Goal: Book appointment/travel/reservation

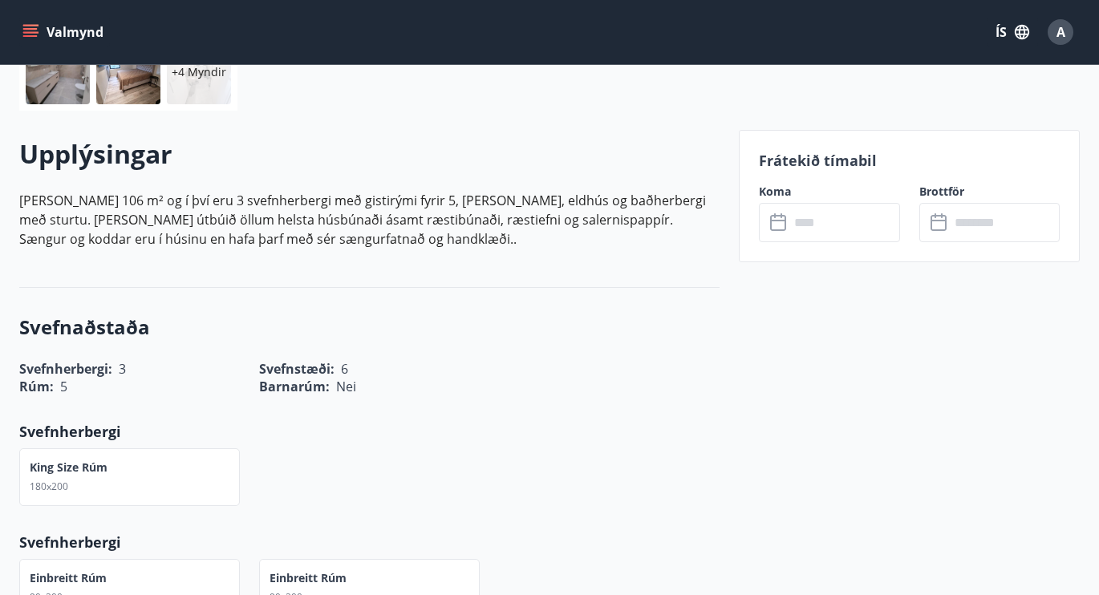
scroll to position [408, 0]
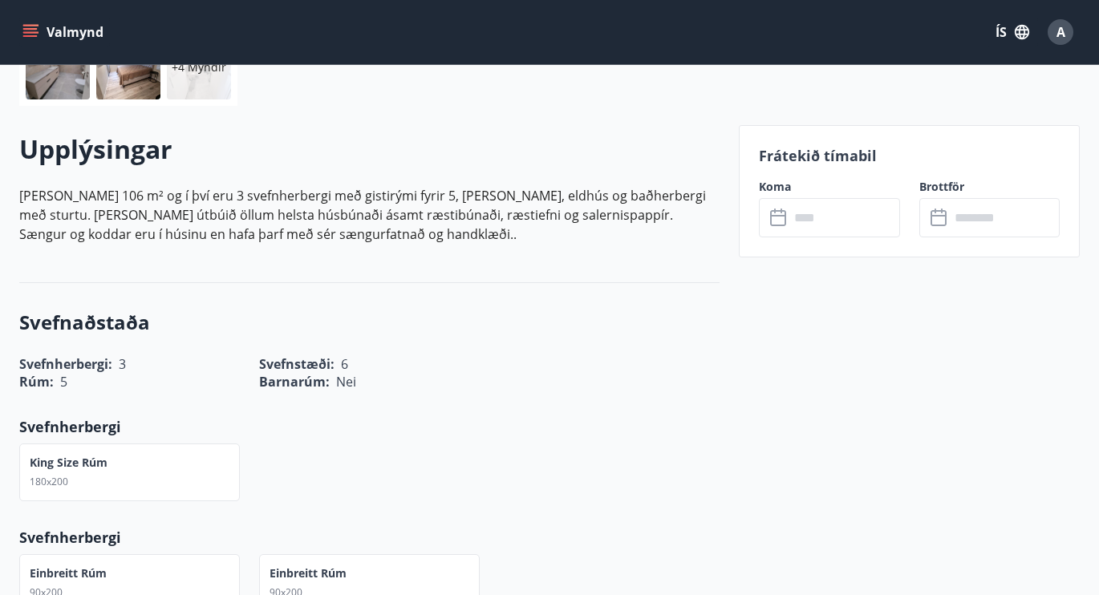
click at [828, 215] on input "text" at bounding box center [844, 217] width 110 height 39
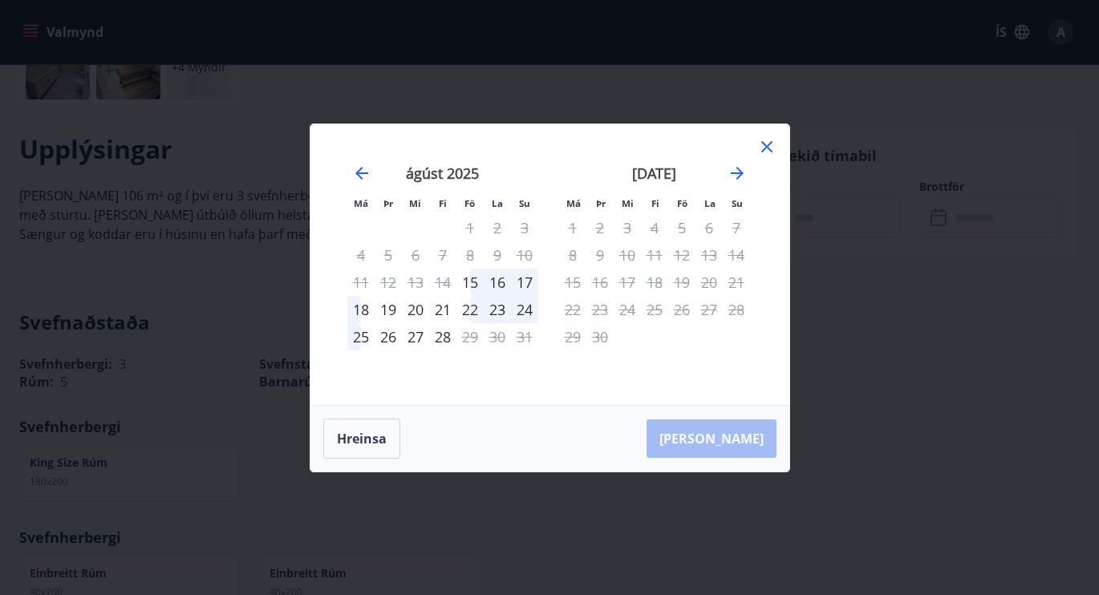
click at [365, 334] on div "25" at bounding box center [360, 336] width 27 height 27
click at [416, 337] on div "27" at bounding box center [415, 336] width 27 height 27
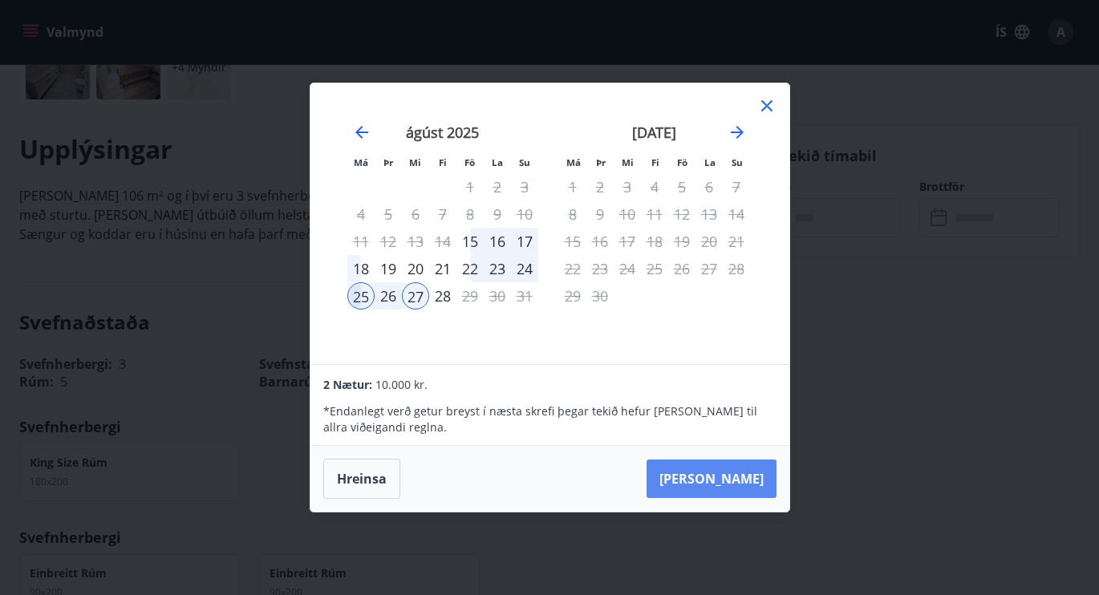
click at [734, 482] on button "[PERSON_NAME]" at bounding box center [712, 479] width 130 height 39
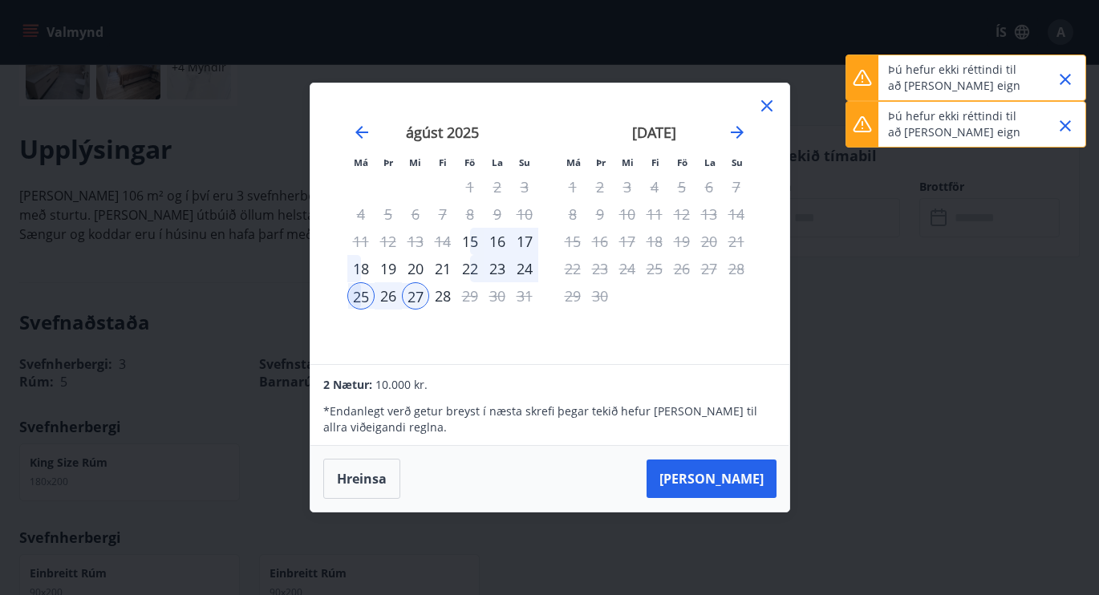
click at [1072, 125] on icon "Close" at bounding box center [1065, 125] width 19 height 19
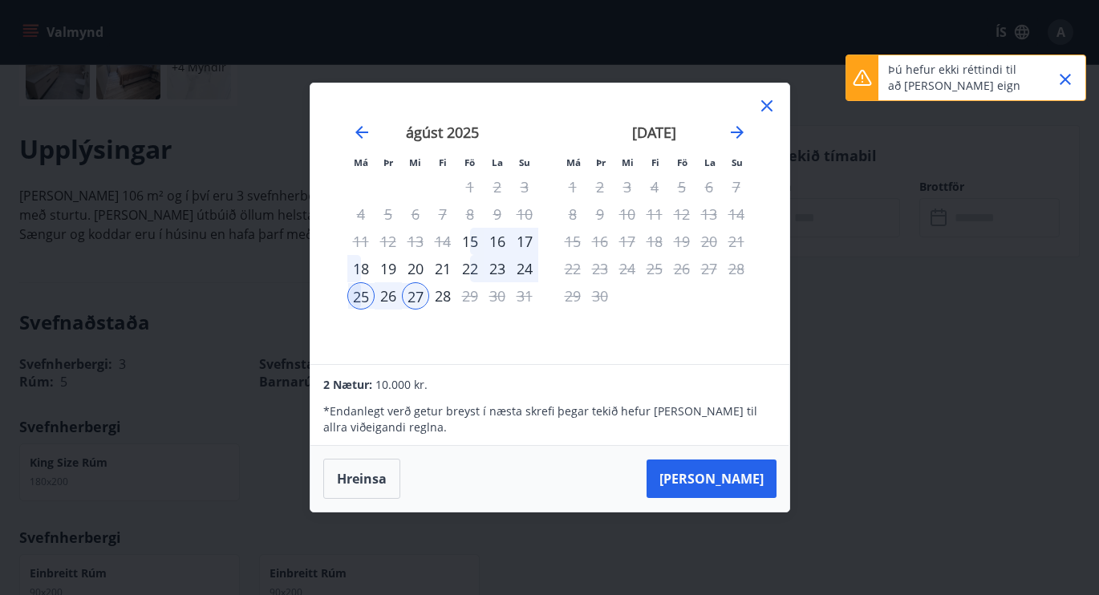
click at [1067, 74] on icon "Close" at bounding box center [1065, 79] width 19 height 19
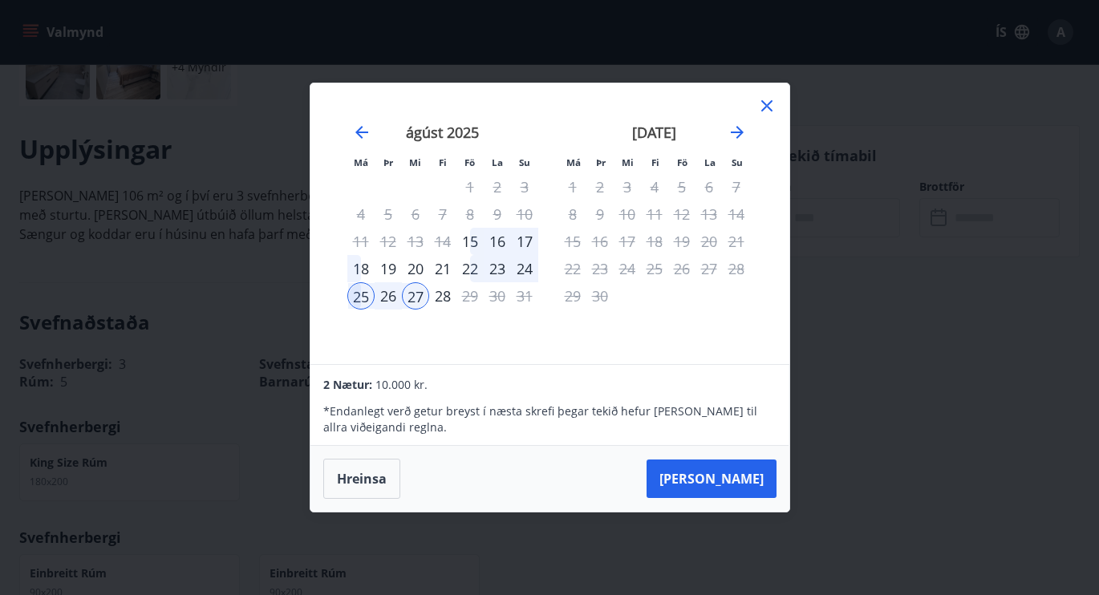
click at [765, 108] on icon at bounding box center [766, 105] width 11 height 11
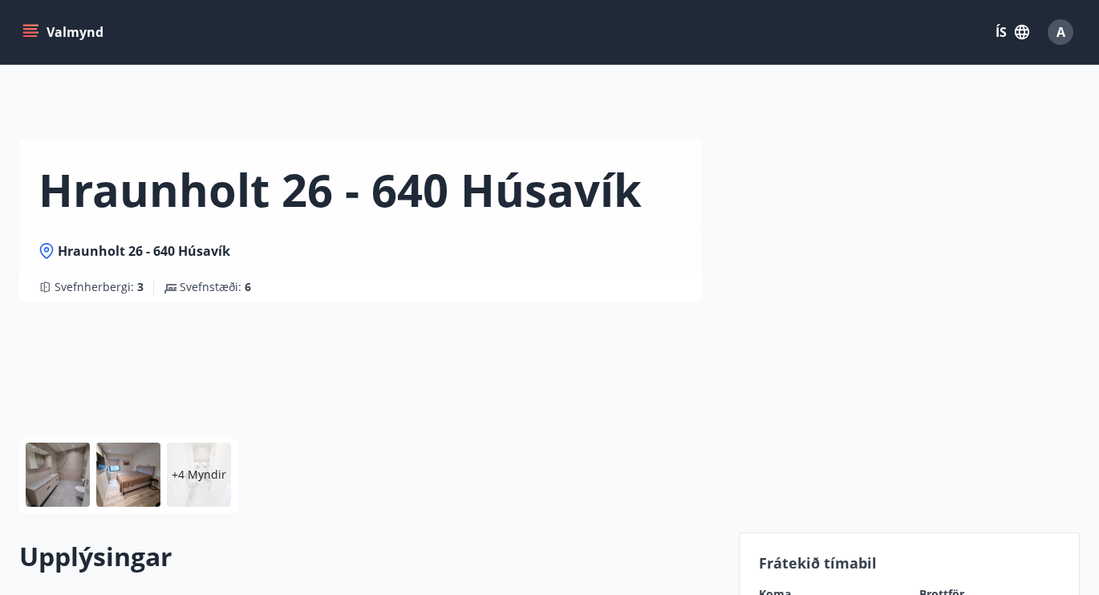
scroll to position [0, 0]
click at [38, 27] on icon "menu" at bounding box center [30, 32] width 16 height 16
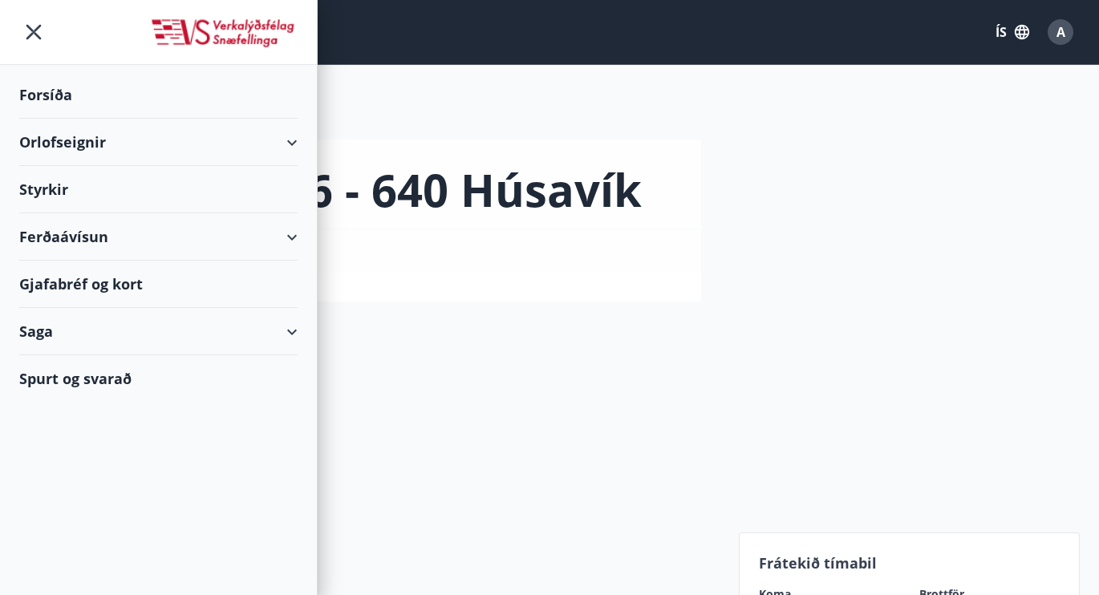
click at [79, 140] on div "Orlofseignir" at bounding box center [158, 142] width 278 height 47
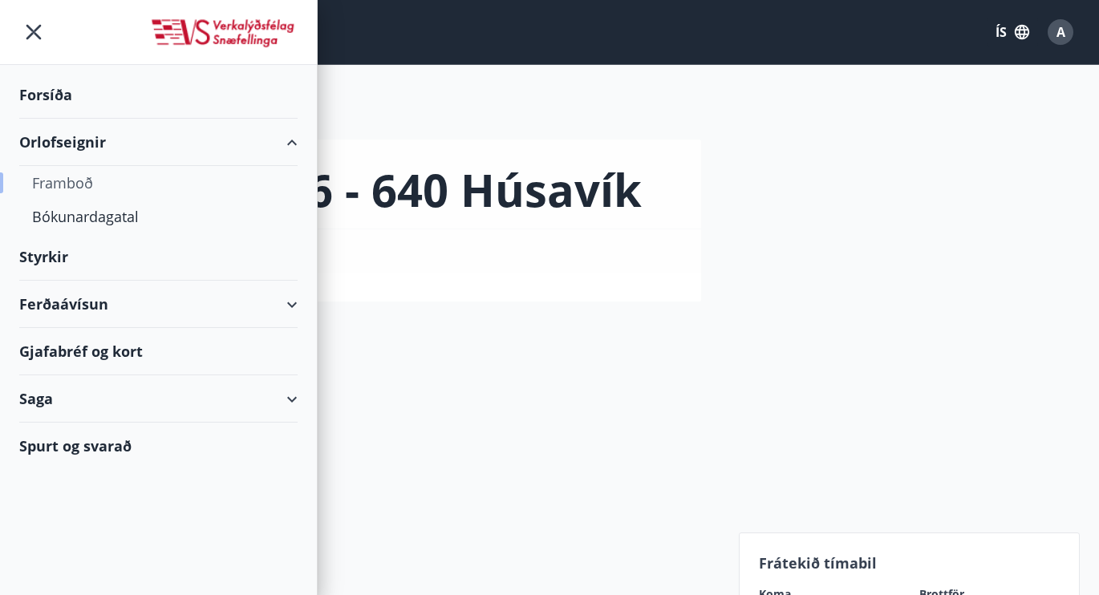
click at [88, 185] on div "Framboð" at bounding box center [158, 183] width 253 height 34
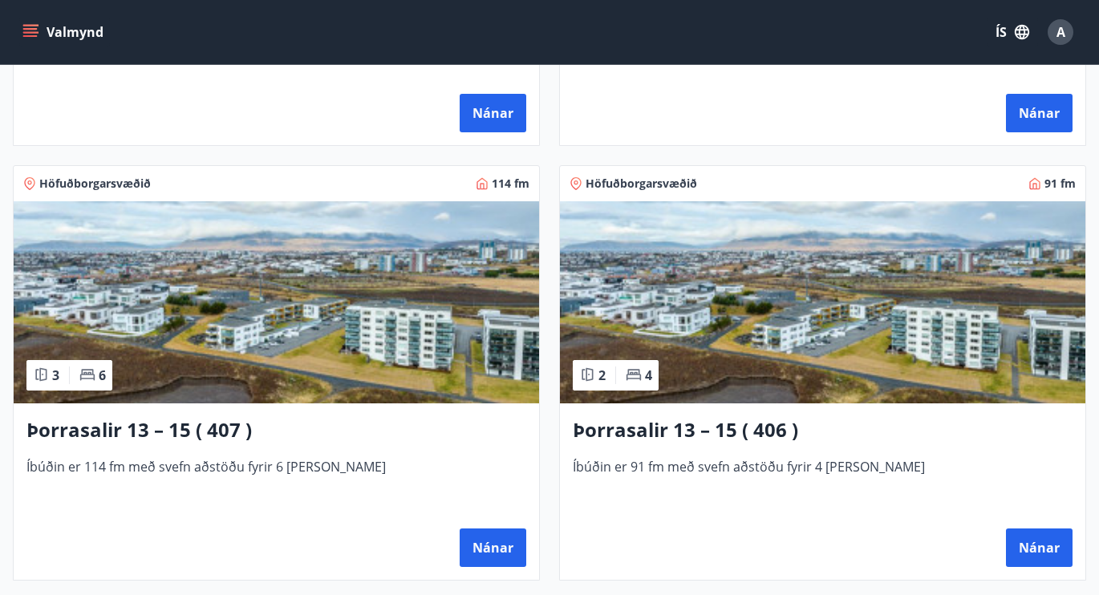
scroll to position [1488, 0]
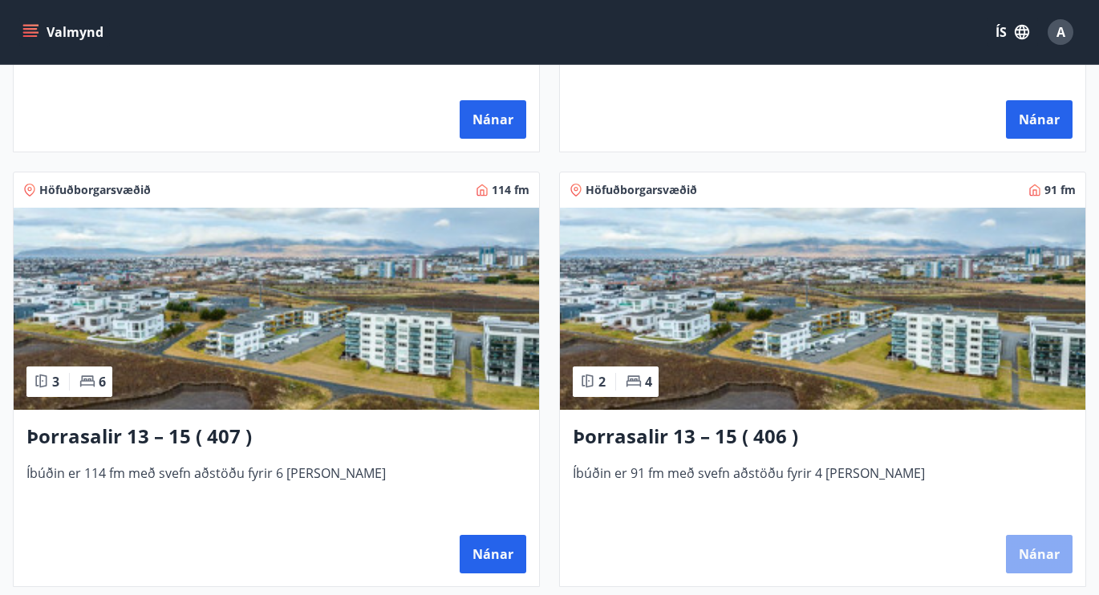
click at [1028, 545] on button "Nánar" at bounding box center [1039, 554] width 67 height 39
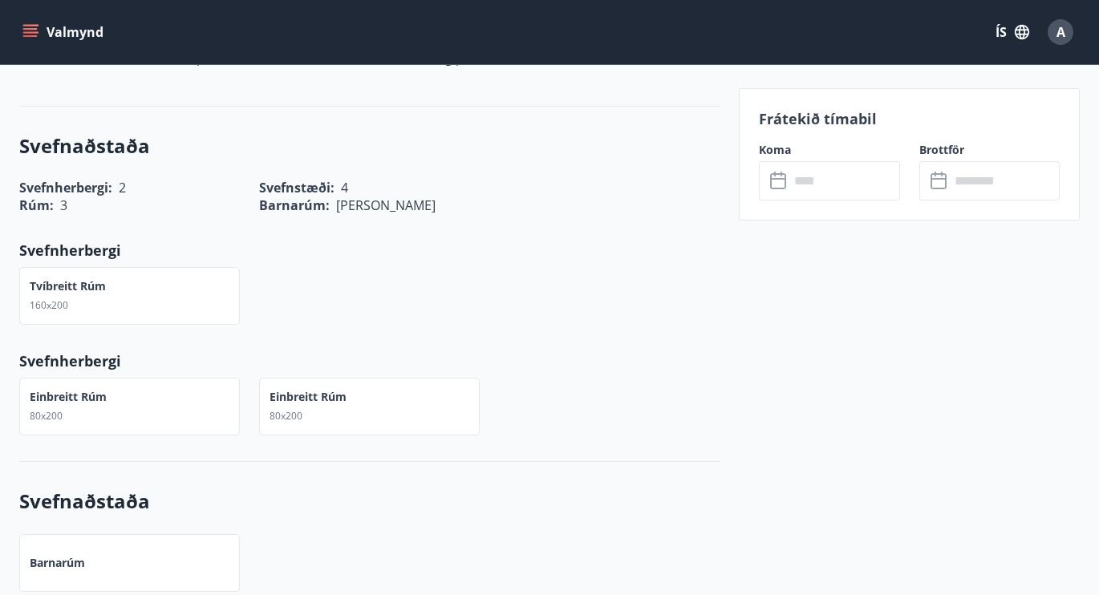
scroll to position [659, 0]
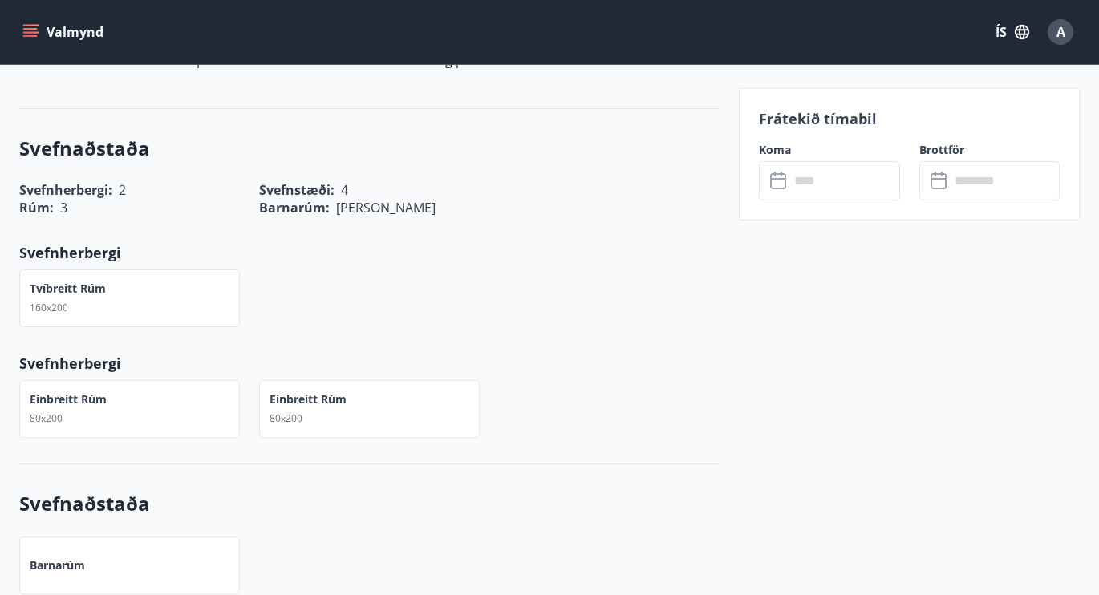
click at [813, 168] on input "text" at bounding box center [844, 180] width 110 height 39
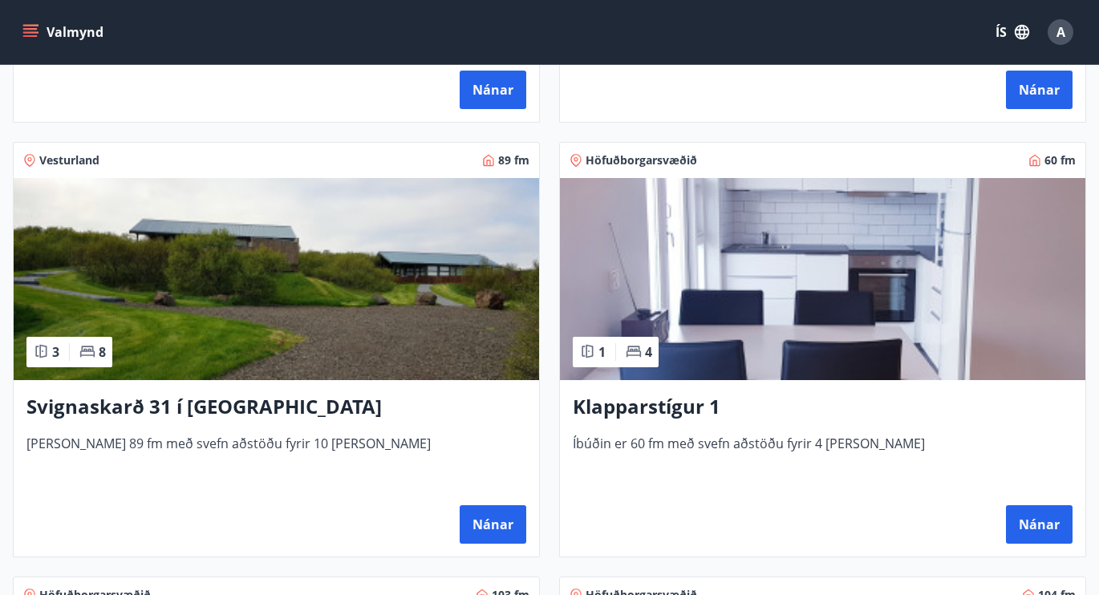
scroll to position [651, 0]
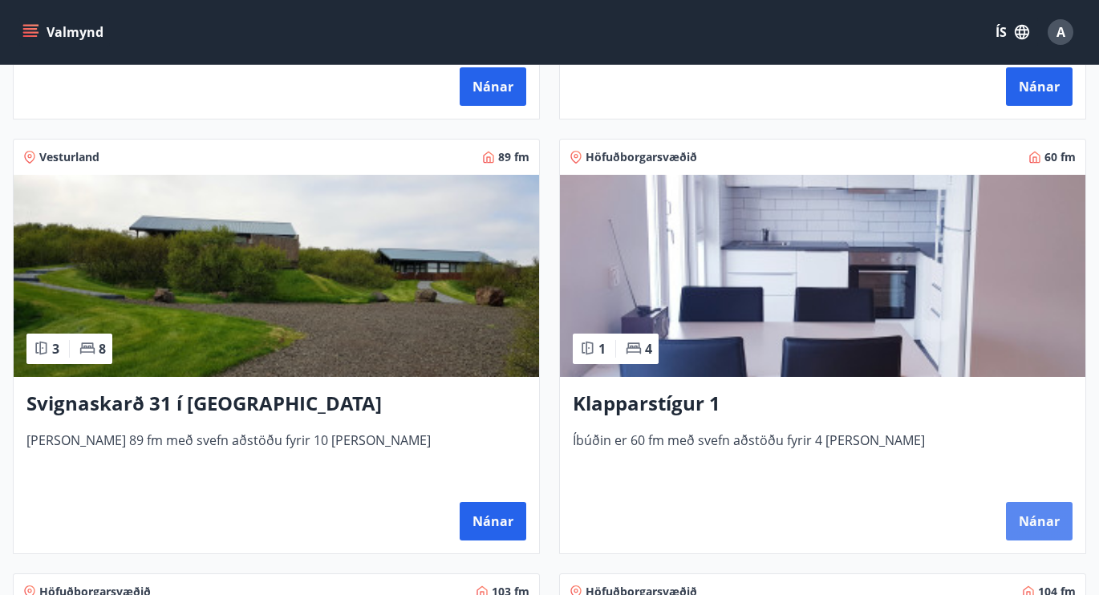
click at [1030, 506] on button "Nánar" at bounding box center [1039, 521] width 67 height 39
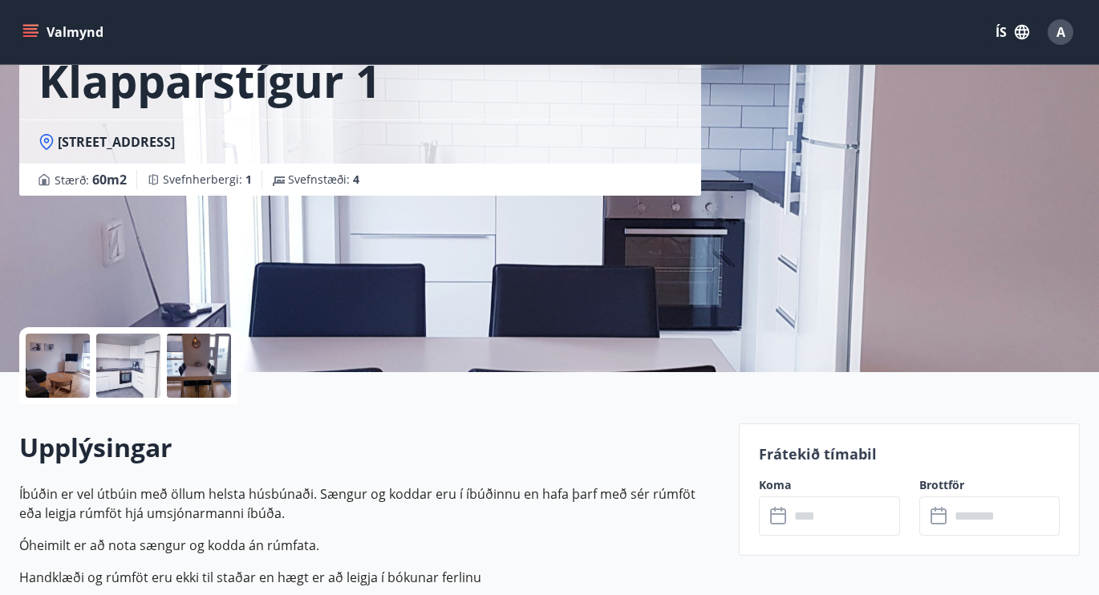
scroll to position [140, 0]
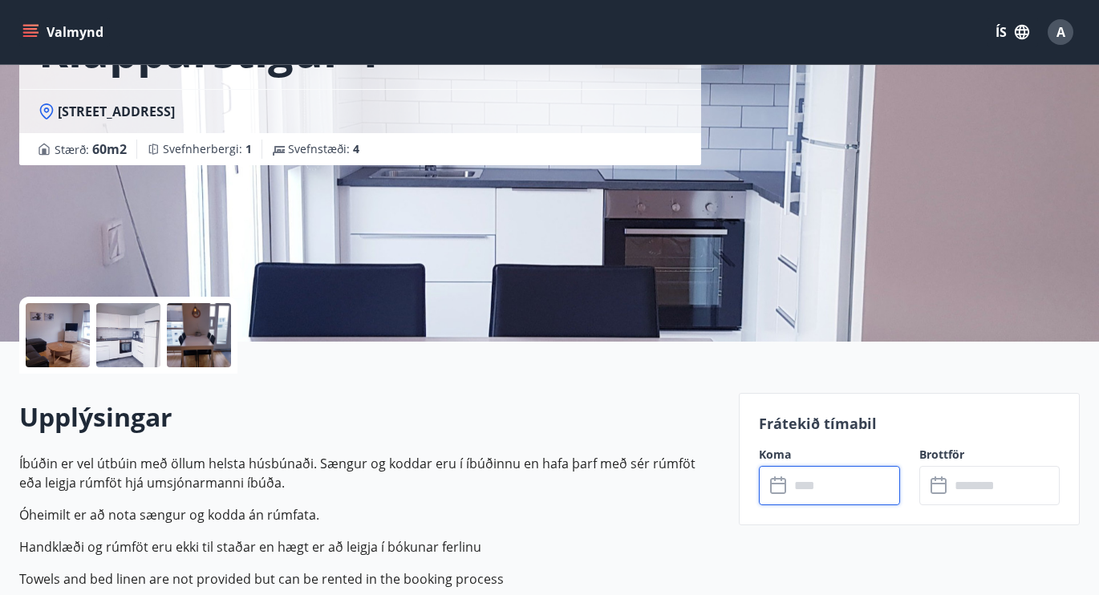
click at [813, 489] on input "text" at bounding box center [844, 485] width 110 height 39
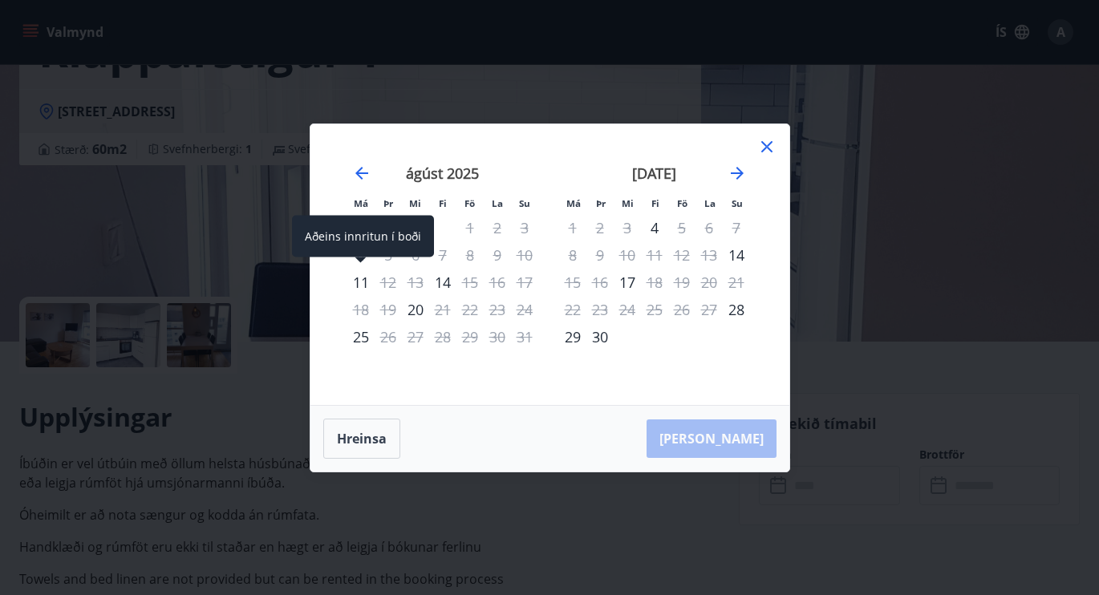
click at [360, 282] on div "11" at bounding box center [360, 282] width 27 height 27
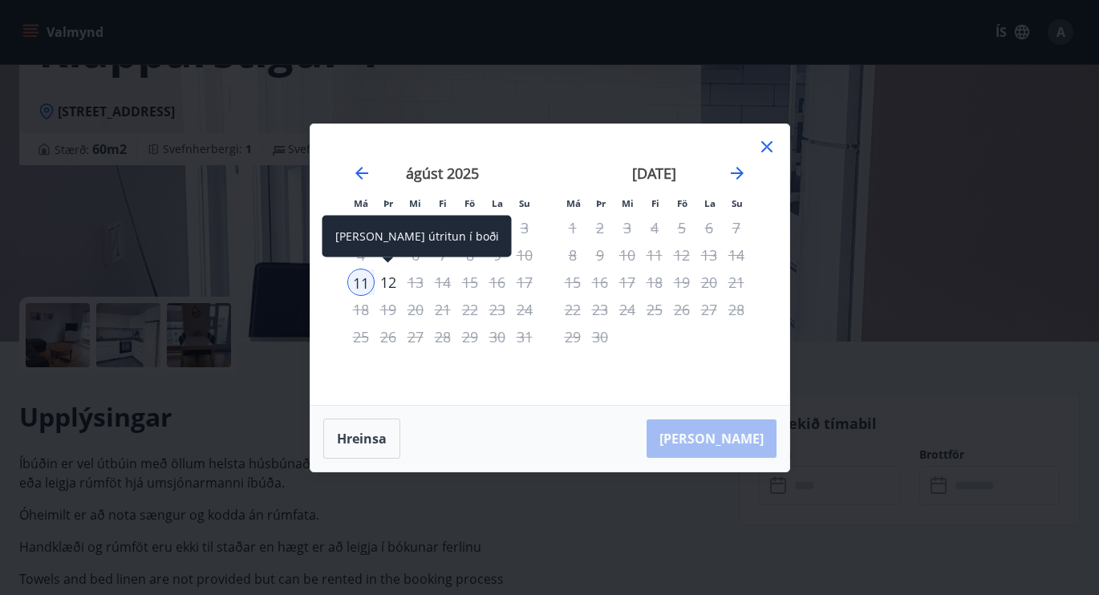
click at [382, 282] on div "12" at bounding box center [388, 282] width 27 height 27
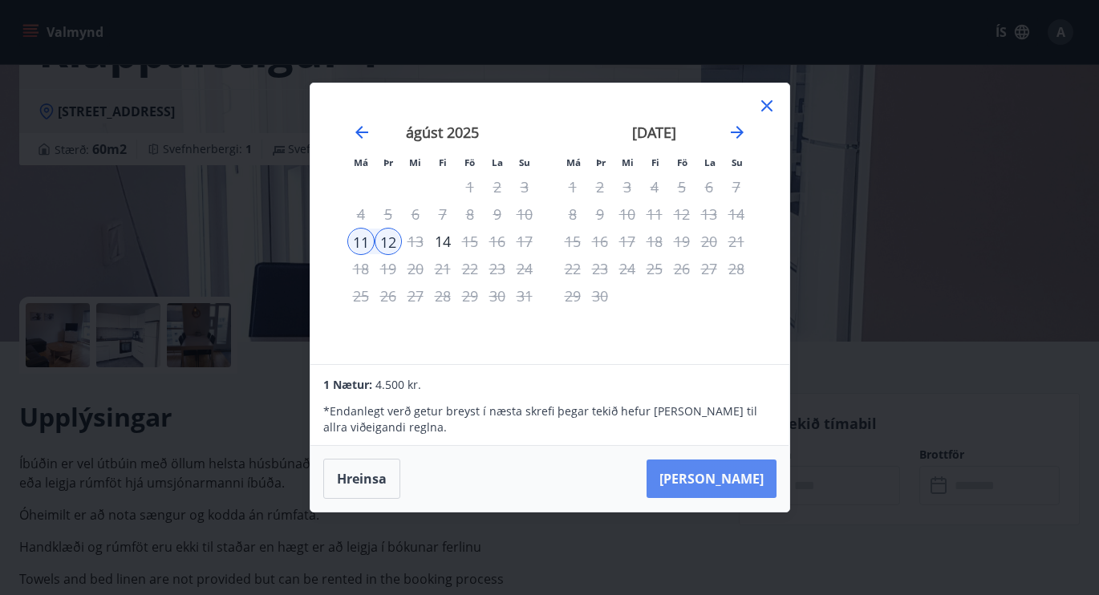
click at [740, 478] on button "[PERSON_NAME]" at bounding box center [712, 479] width 130 height 39
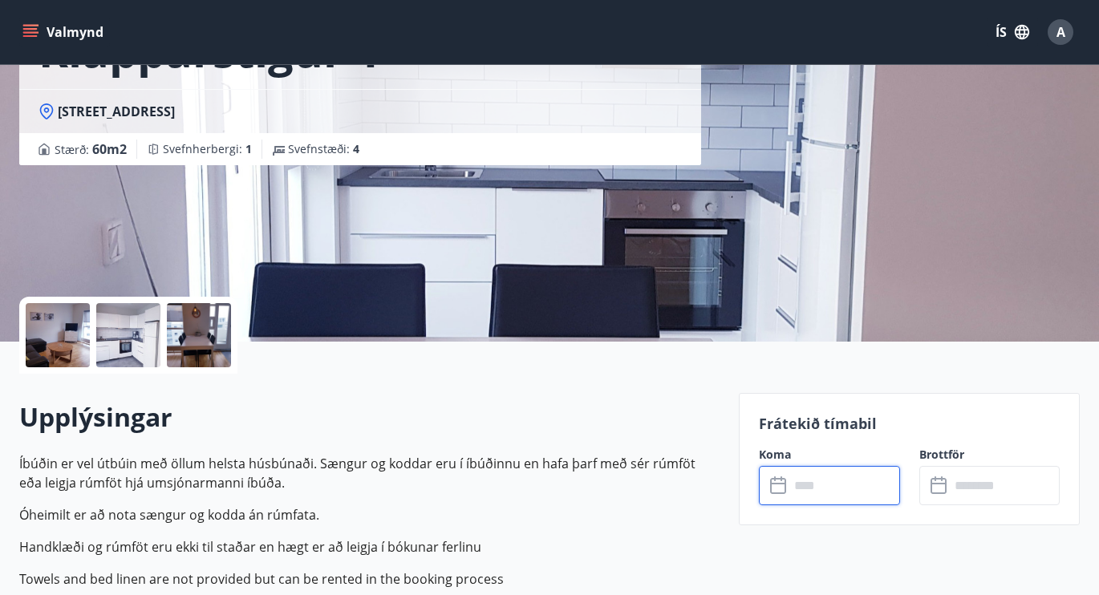
type input "******"
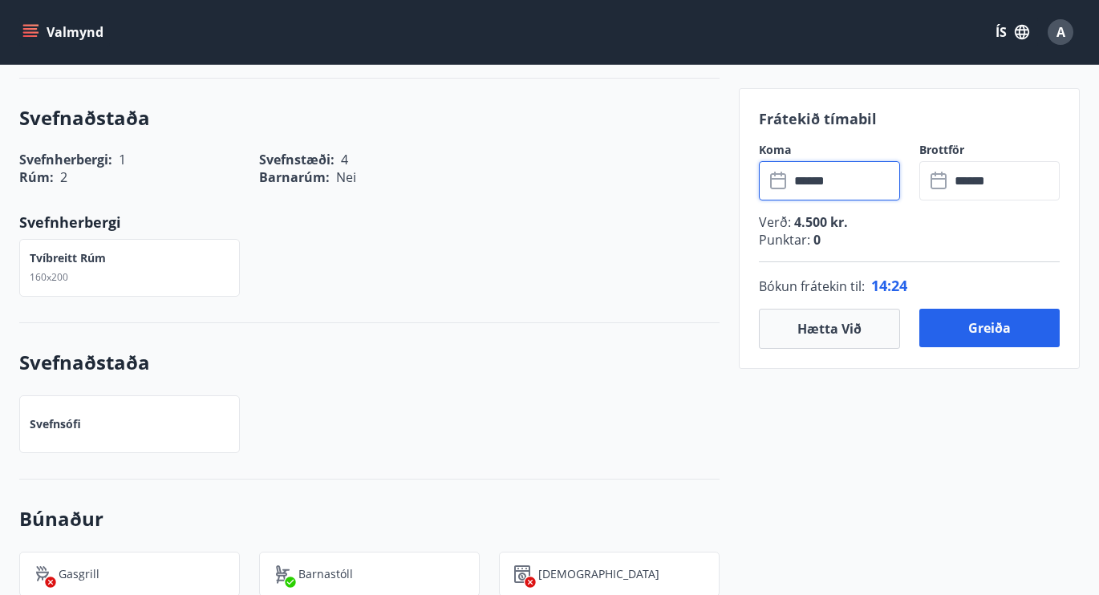
scroll to position [686, 0]
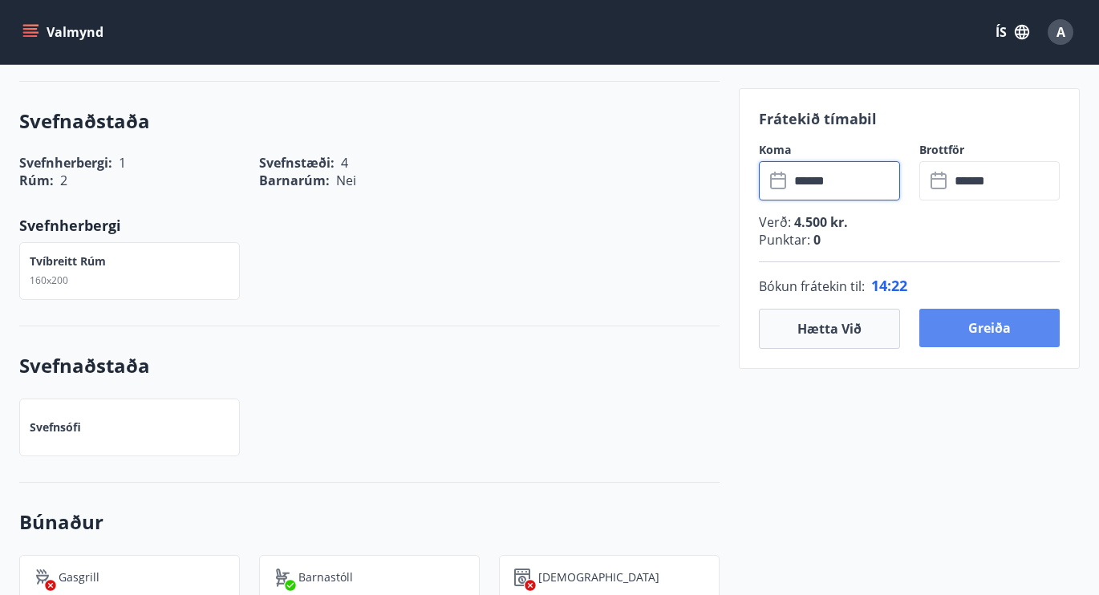
click at [1002, 322] on button "Greiða" at bounding box center [989, 328] width 140 height 39
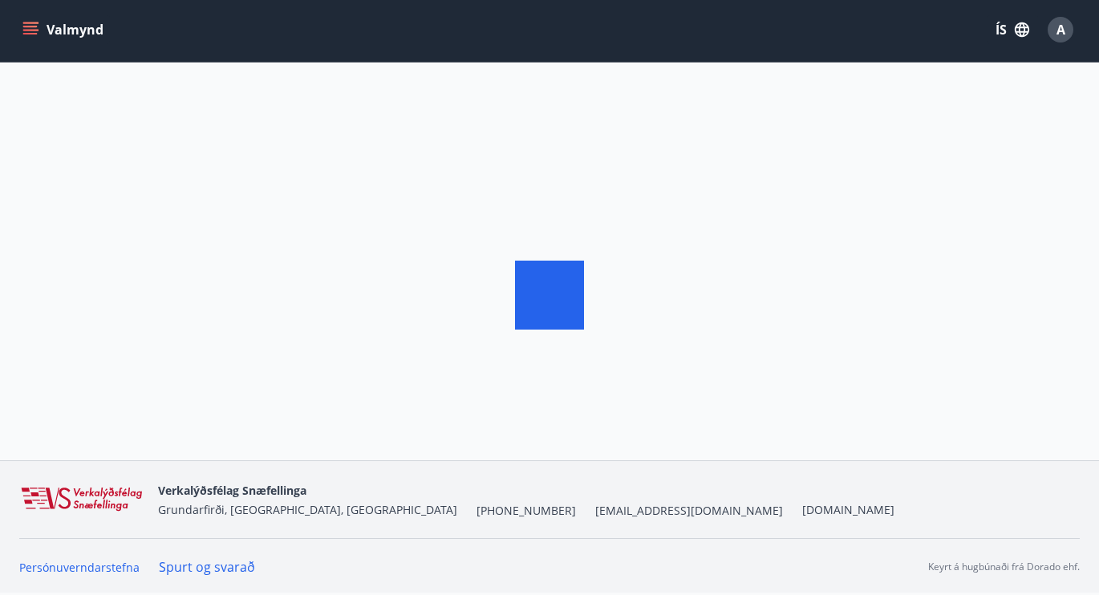
scroll to position [2, 0]
